Goal: Contribute content

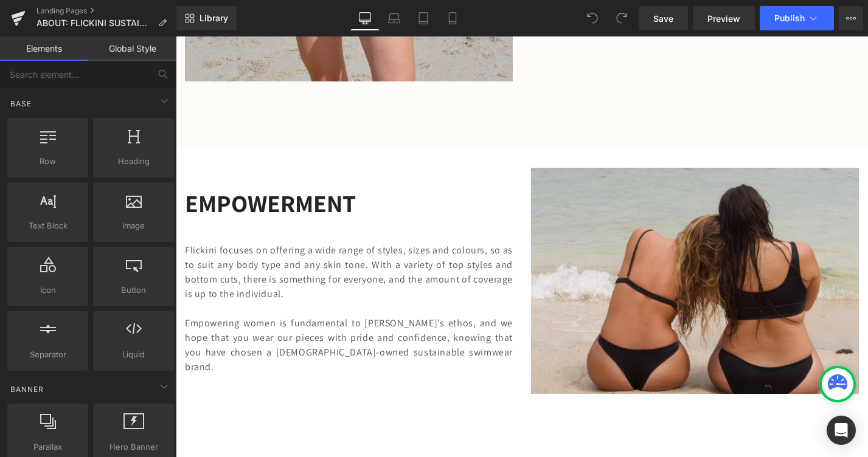
scroll to position [2004, 0]
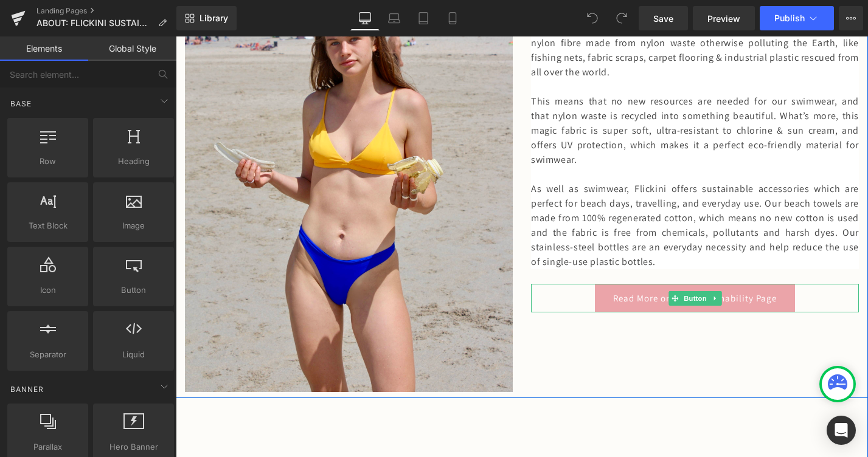
click at [630, 304] on link "Read More on Our Sustainability Page" at bounding box center [695, 298] width 200 height 29
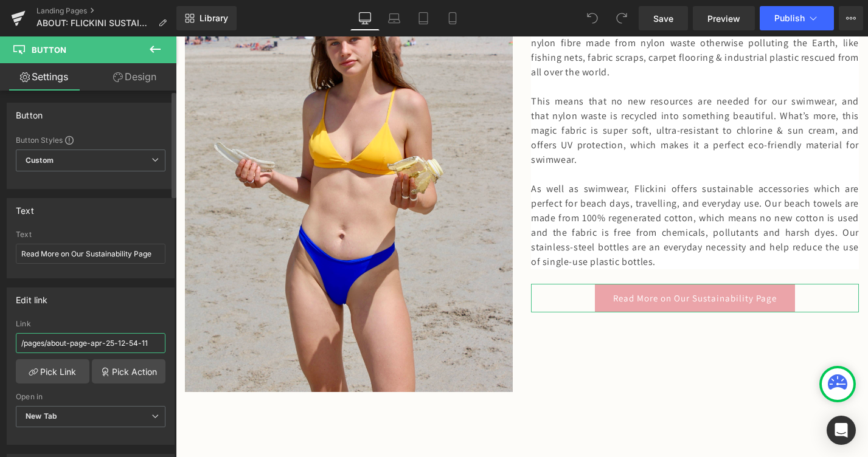
click at [105, 343] on input "/pages/about-page-apr-25-12-54-11" at bounding box center [91, 343] width 150 height 20
click at [58, 344] on input "text" at bounding box center [91, 343] width 150 height 20
paste input "[URL][DOMAIN_NAME]"
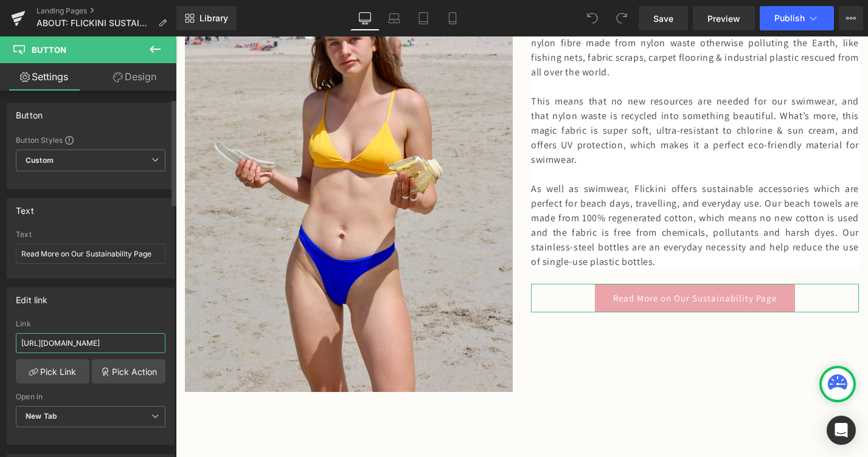
scroll to position [96, 0]
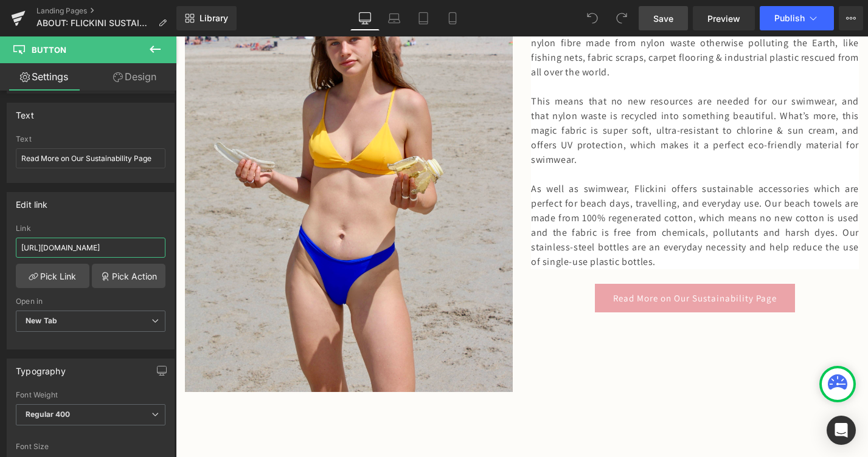
type input "[URL][DOMAIN_NAME]"
click at [662, 23] on span "Save" at bounding box center [663, 18] width 20 height 13
click at [826, 17] on button "Publish" at bounding box center [797, 18] width 74 height 24
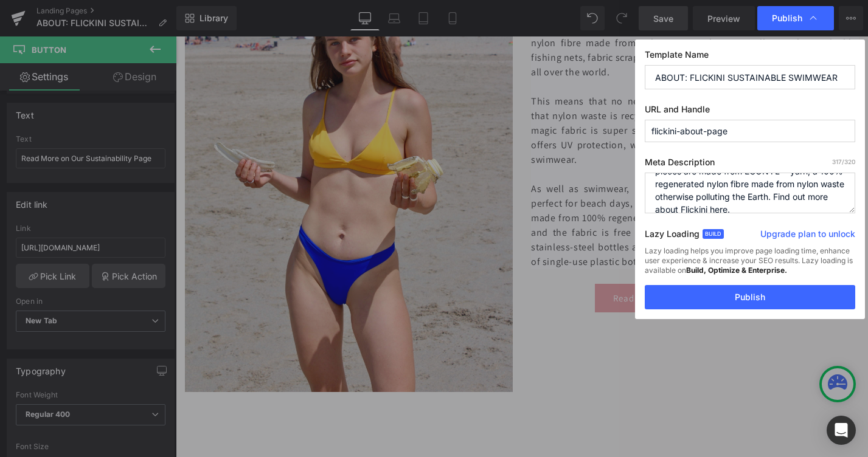
scroll to position [77, 0]
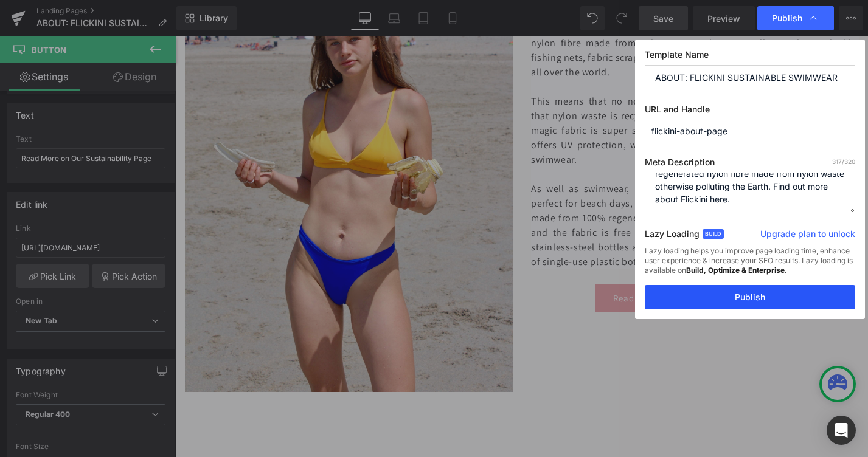
click at [741, 296] on button "Publish" at bounding box center [750, 297] width 210 height 24
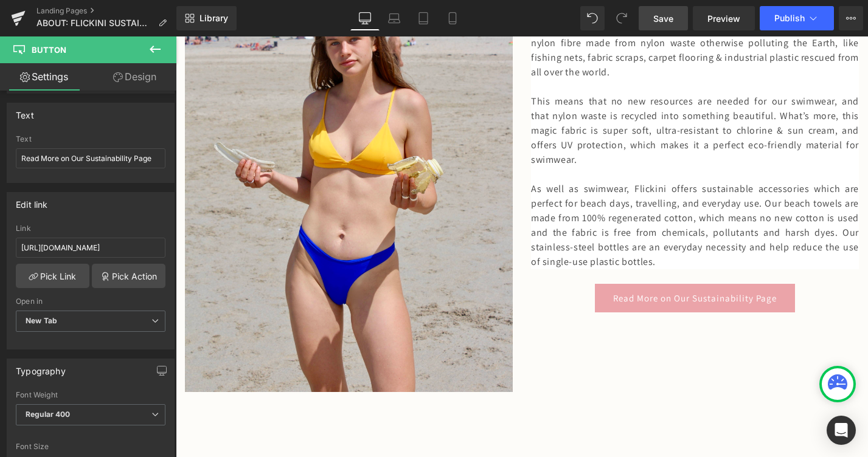
click at [674, 9] on link "Save" at bounding box center [663, 18] width 49 height 24
